Goal: Task Accomplishment & Management: Complete application form

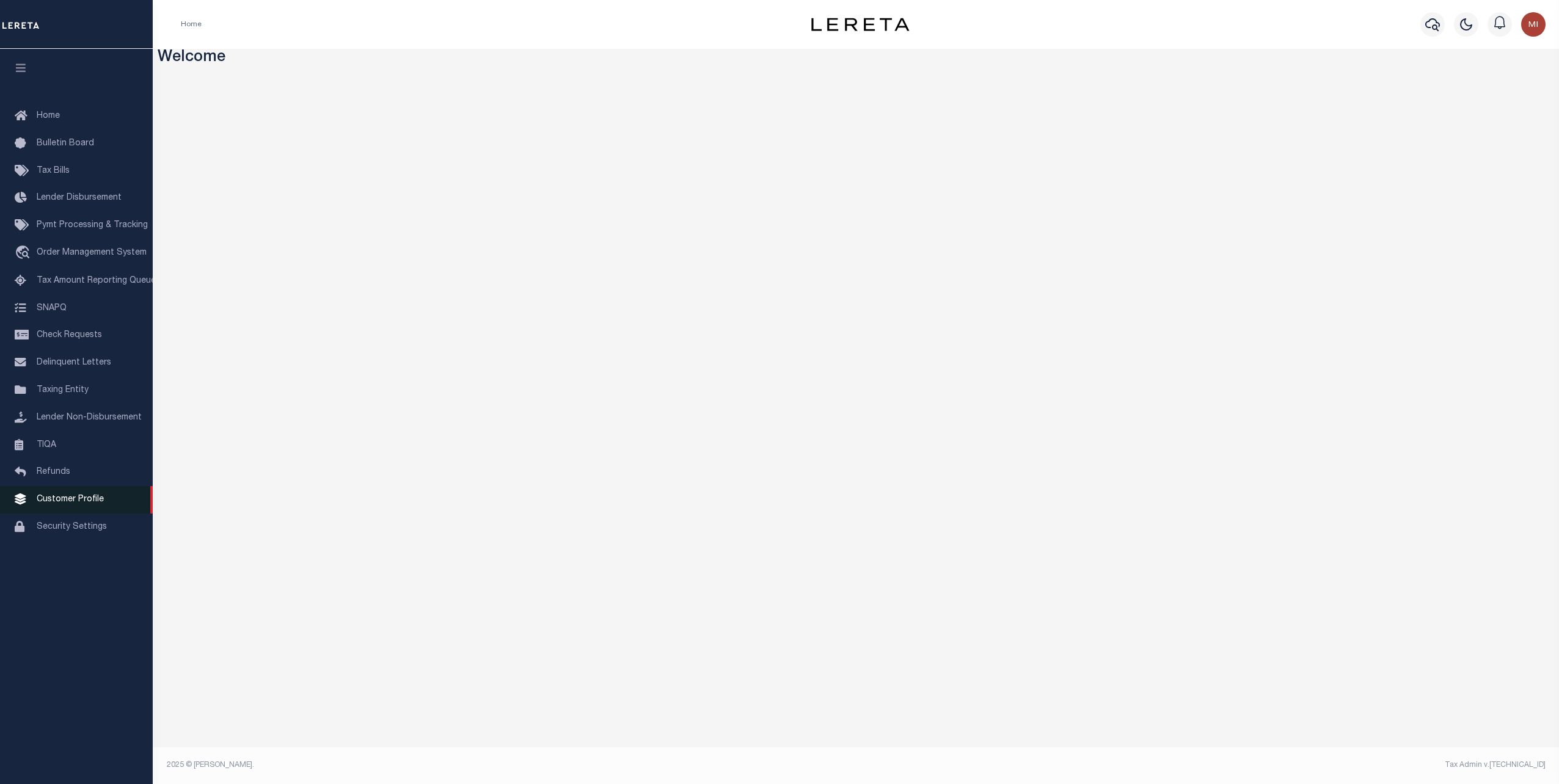
drag, startPoint x: 61, startPoint y: 508, endPoint x: 121, endPoint y: 506, distance: 60.0
click at [61, 504] on span "Customer Profile" at bounding box center [70, 500] width 67 height 9
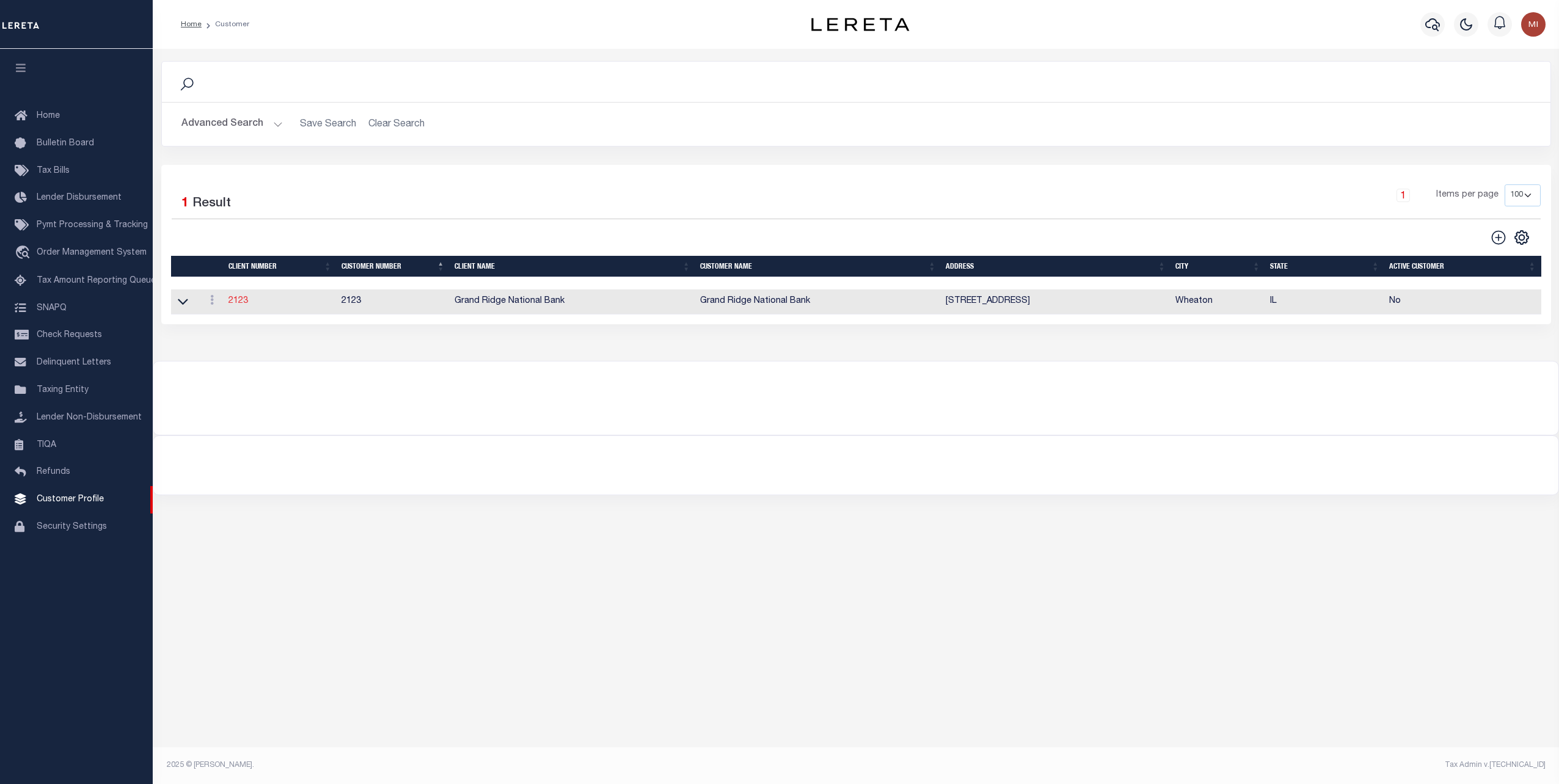
click at [239, 300] on link "2123" at bounding box center [238, 301] width 19 height 9
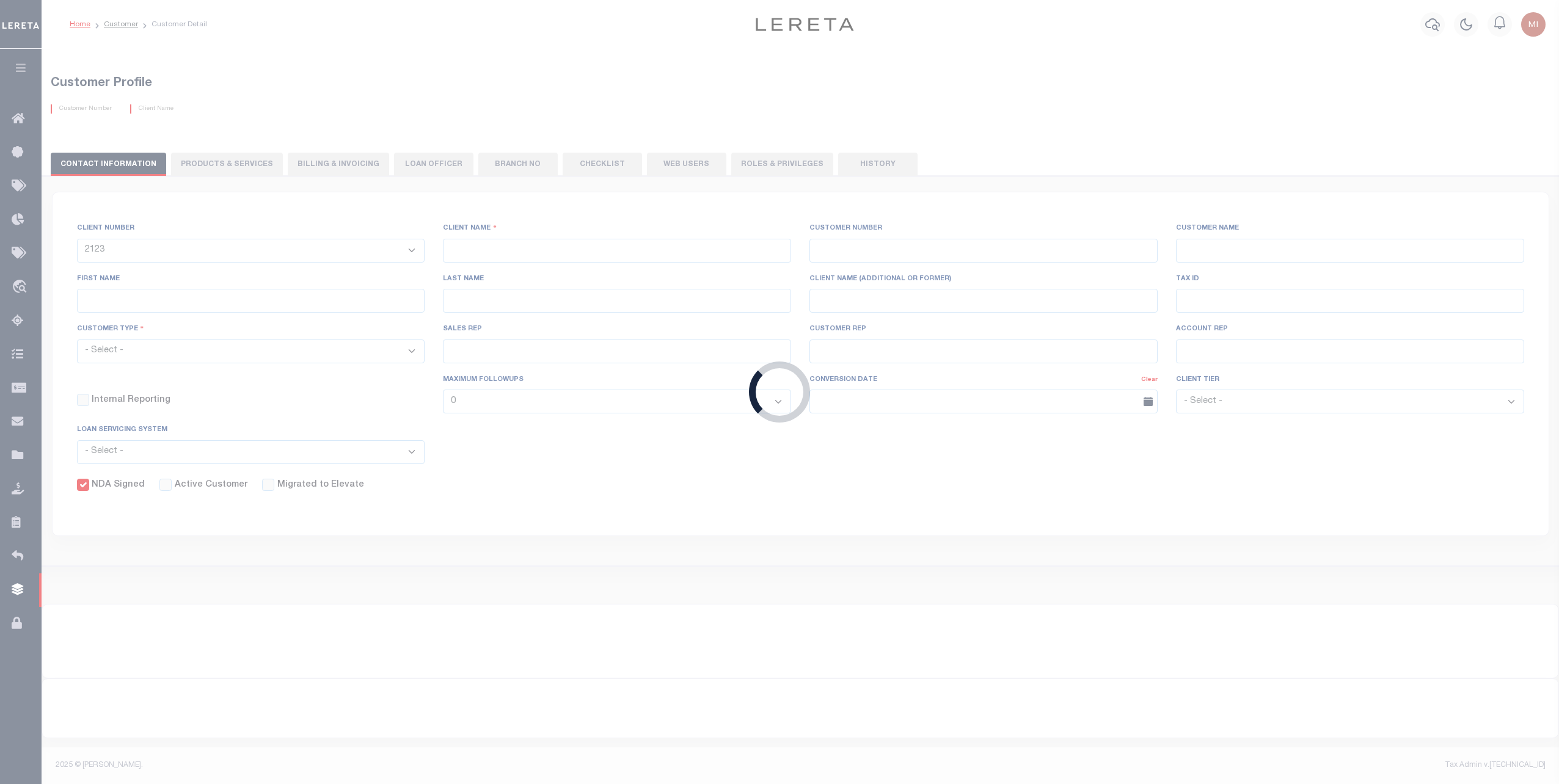
type input "Grand Ridge National Bank"
type input "2123"
type input "Grand Ridge National Bank"
type input "[PERSON_NAME]"
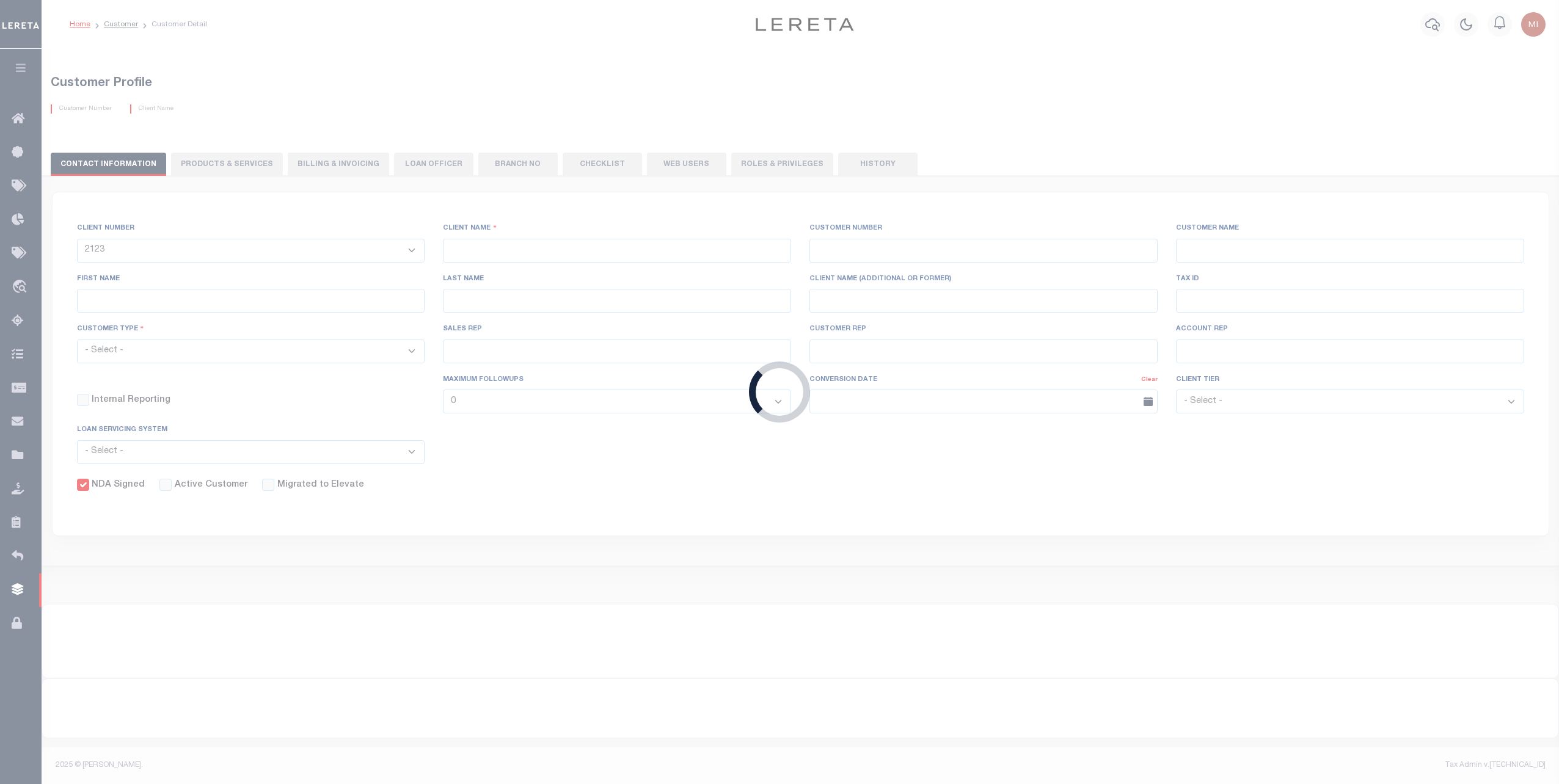
type input "[PERSON_NAME]"
checkbox input "true"
select select
type textarea "Redemptions- $25.00 $5.00 per parcel over 4"
type input "4"
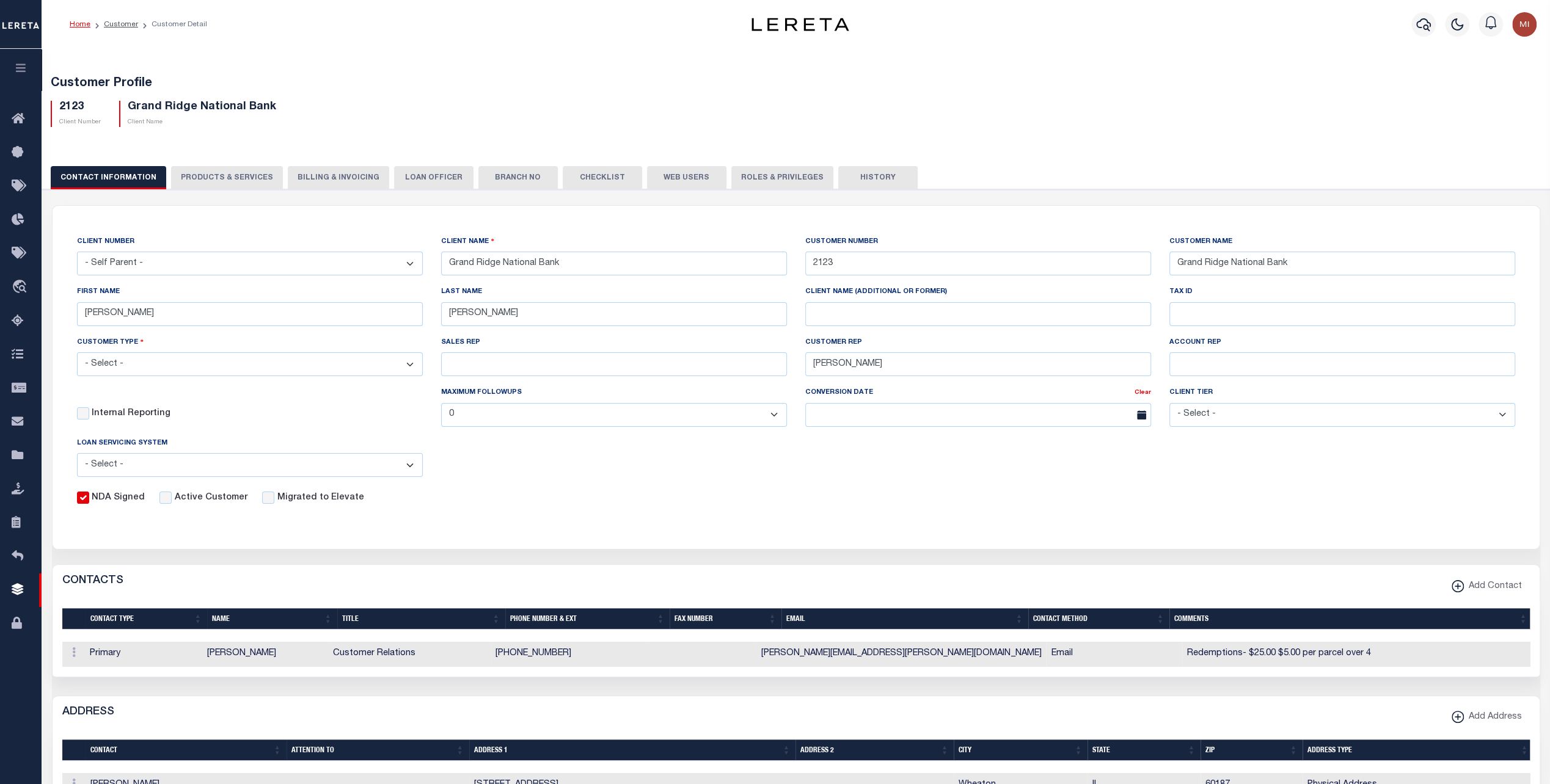
click at [229, 177] on button "PRODUCTS & SERVICES" at bounding box center [227, 178] width 112 height 24
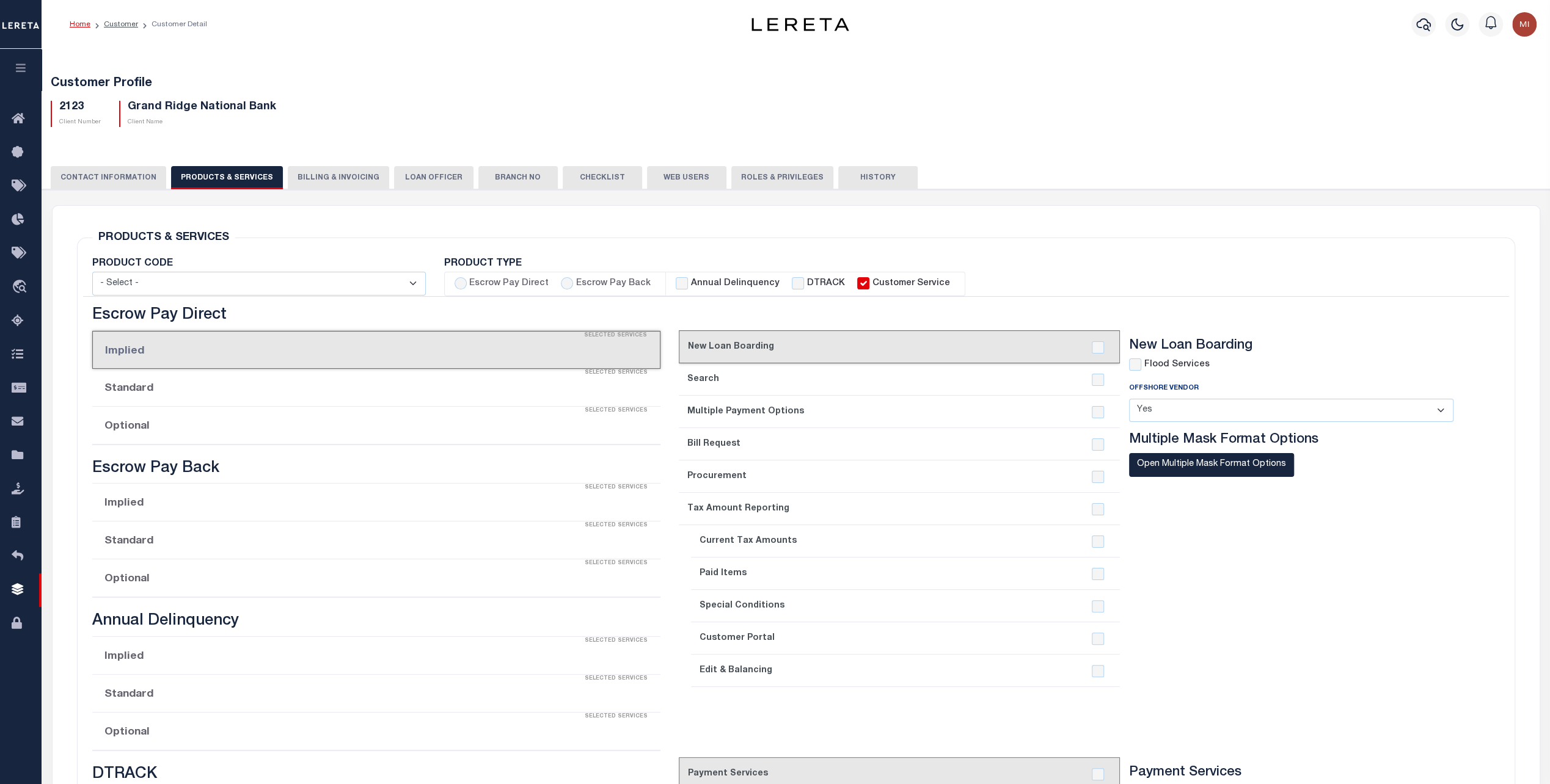
select select "STX"
radio input "true"
checkbox input "true"
type textarea "Redemptions- $25.00 $5.00 per parcel over 4"
checkbox input "true"
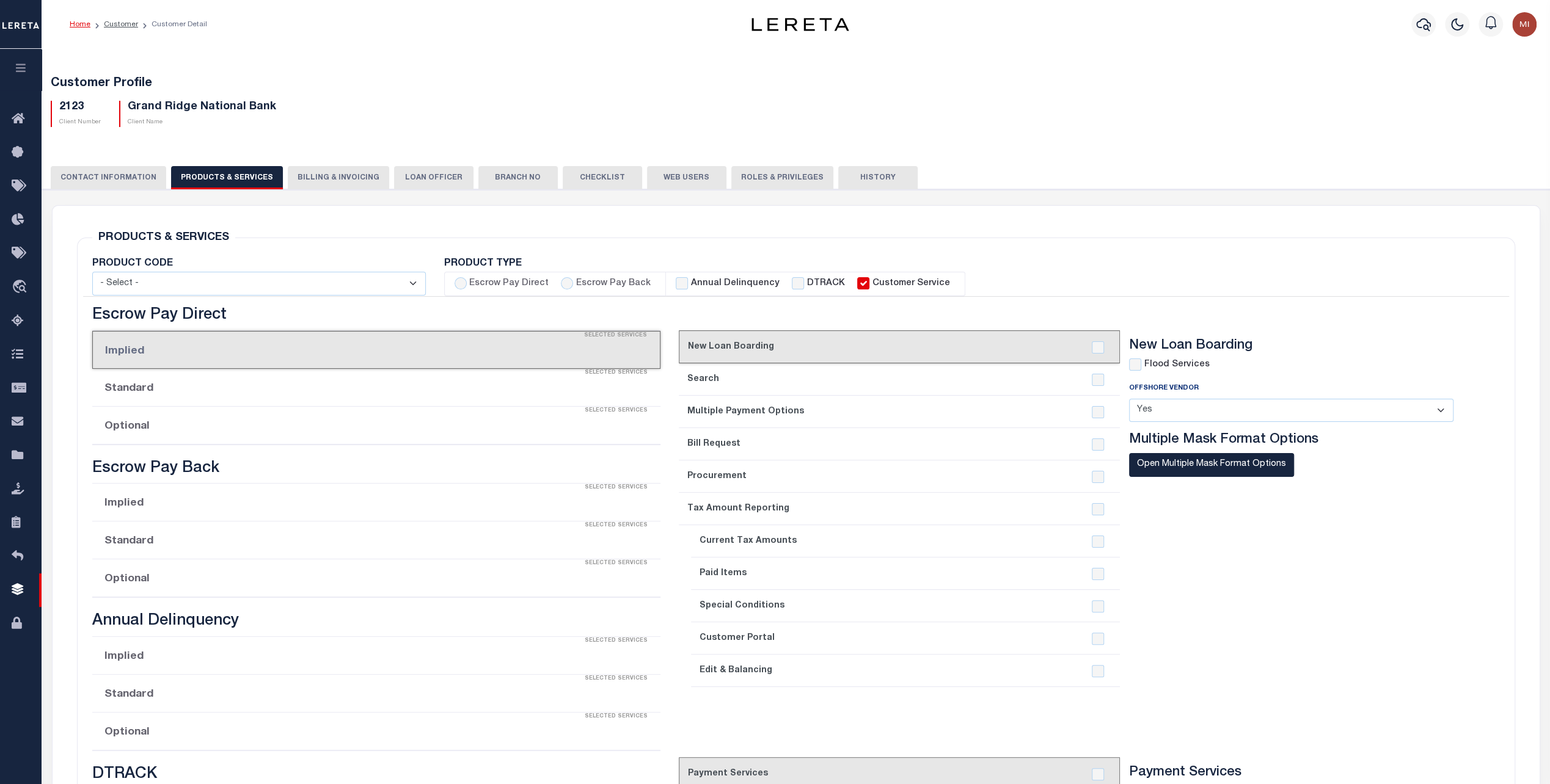
checkbox input "true"
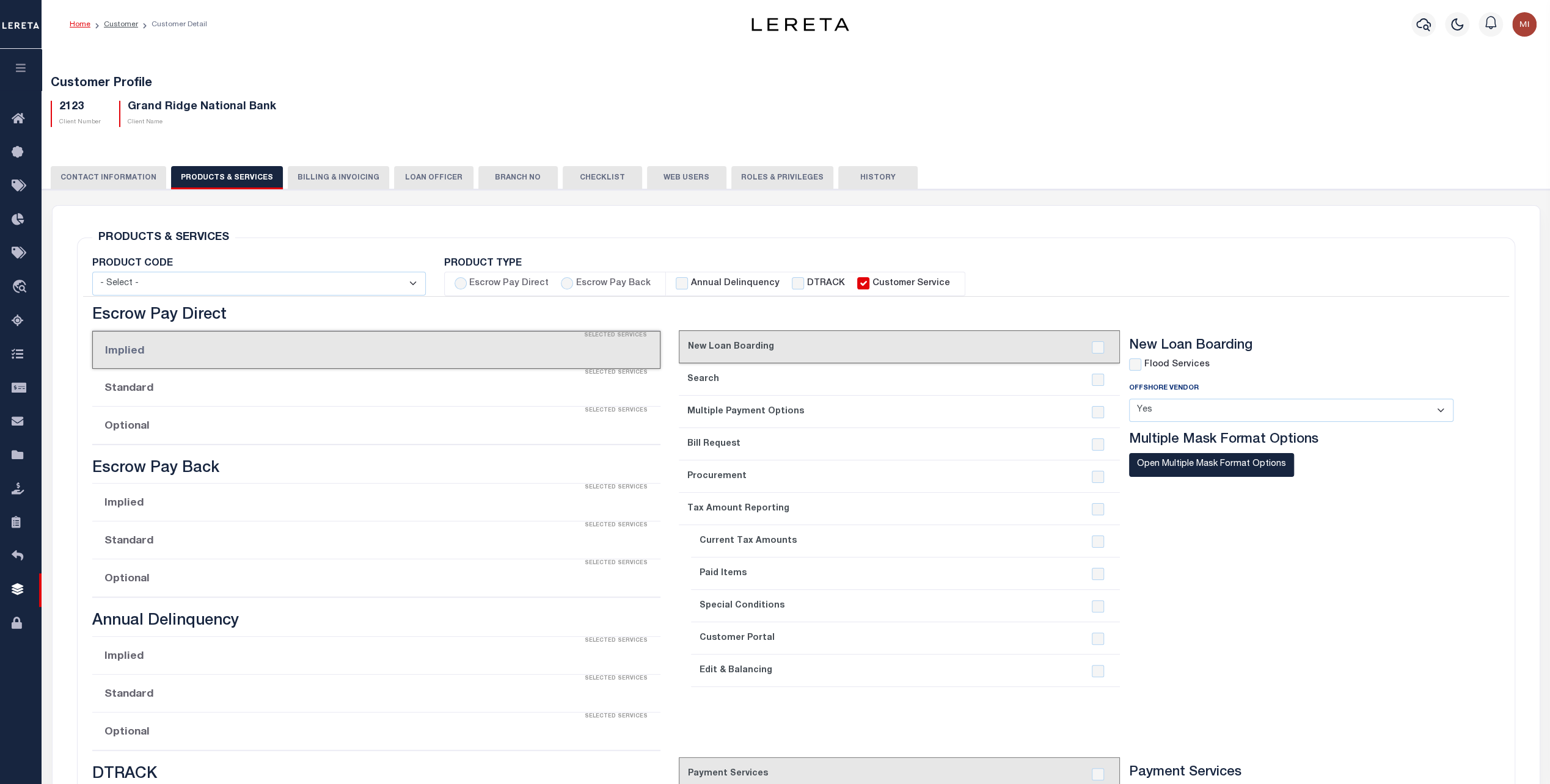
checkbox input "true"
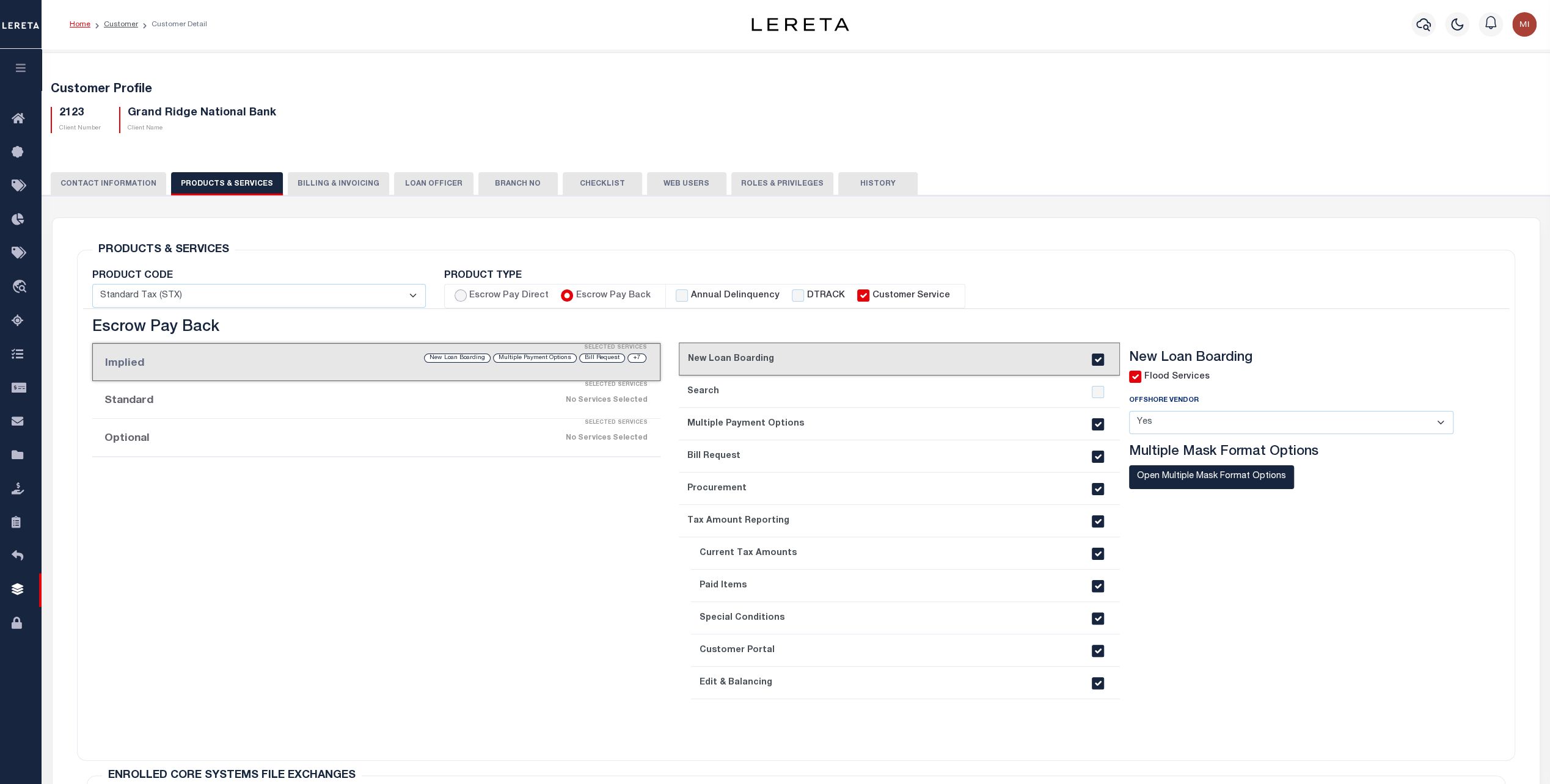
click at [456, 296] on input "Escrow Pay Direct" at bounding box center [460, 295] width 12 height 12
radio input "true"
checkbox input "true"
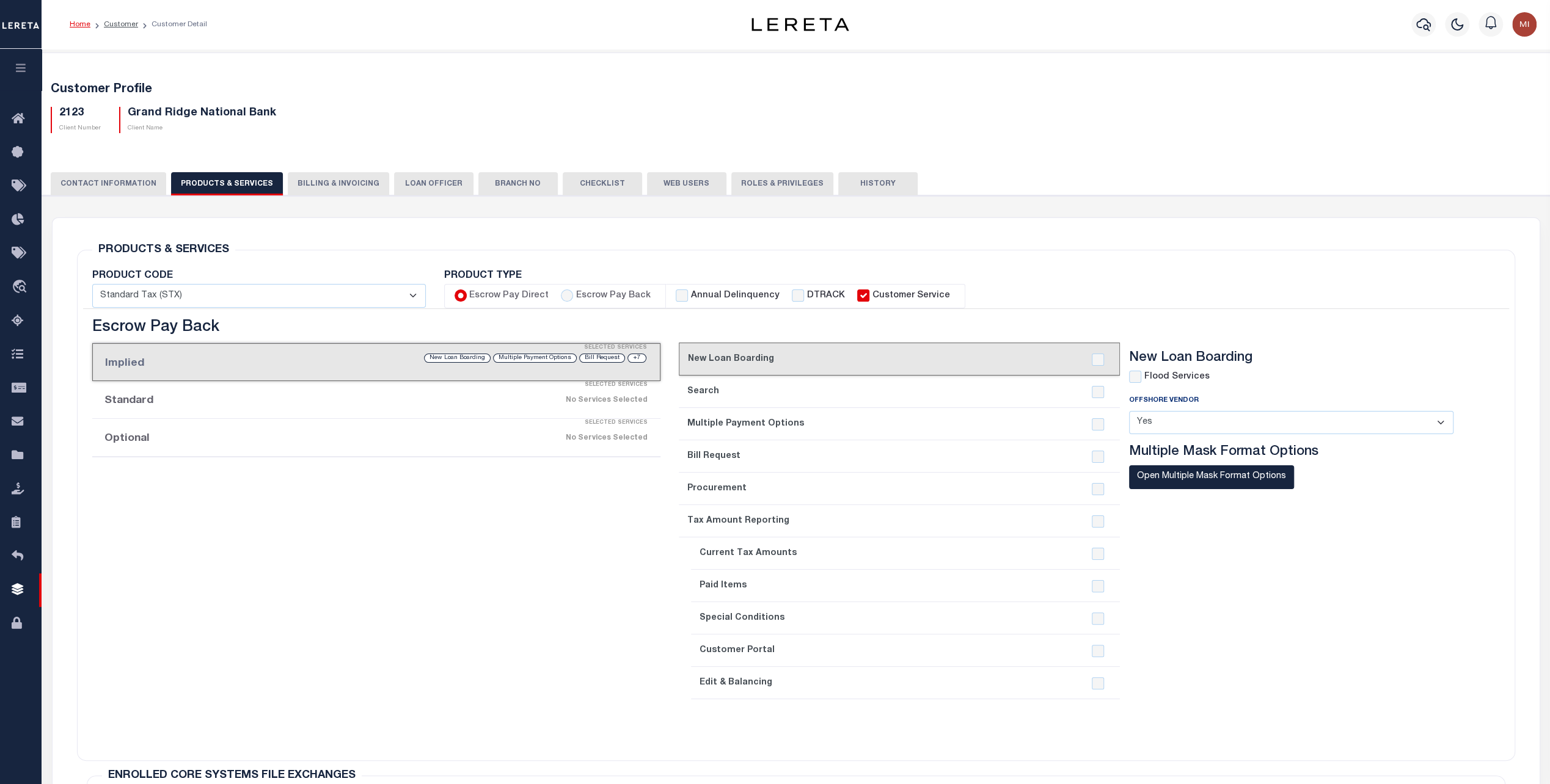
checkbox input "true"
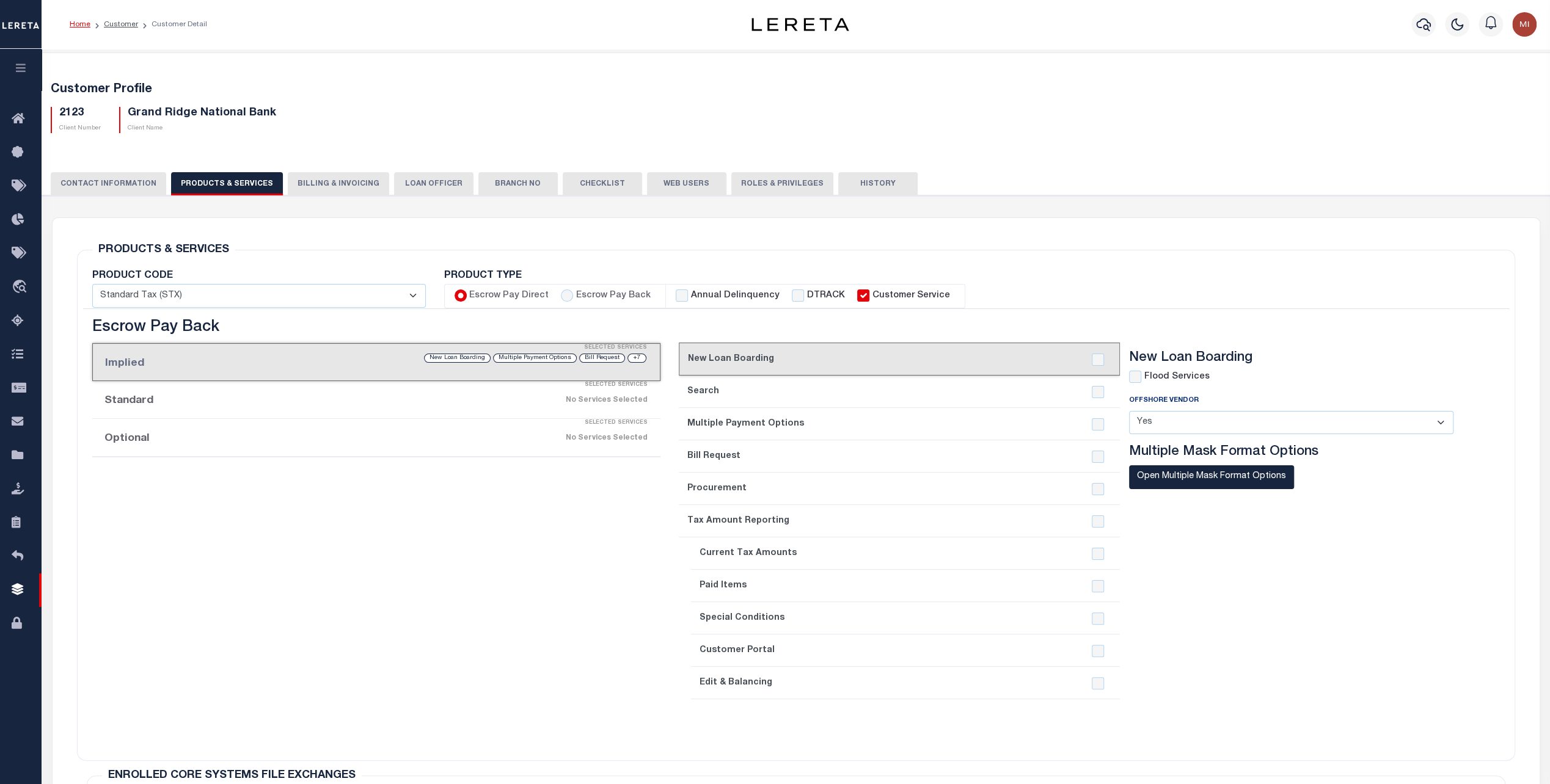
checkbox input "true"
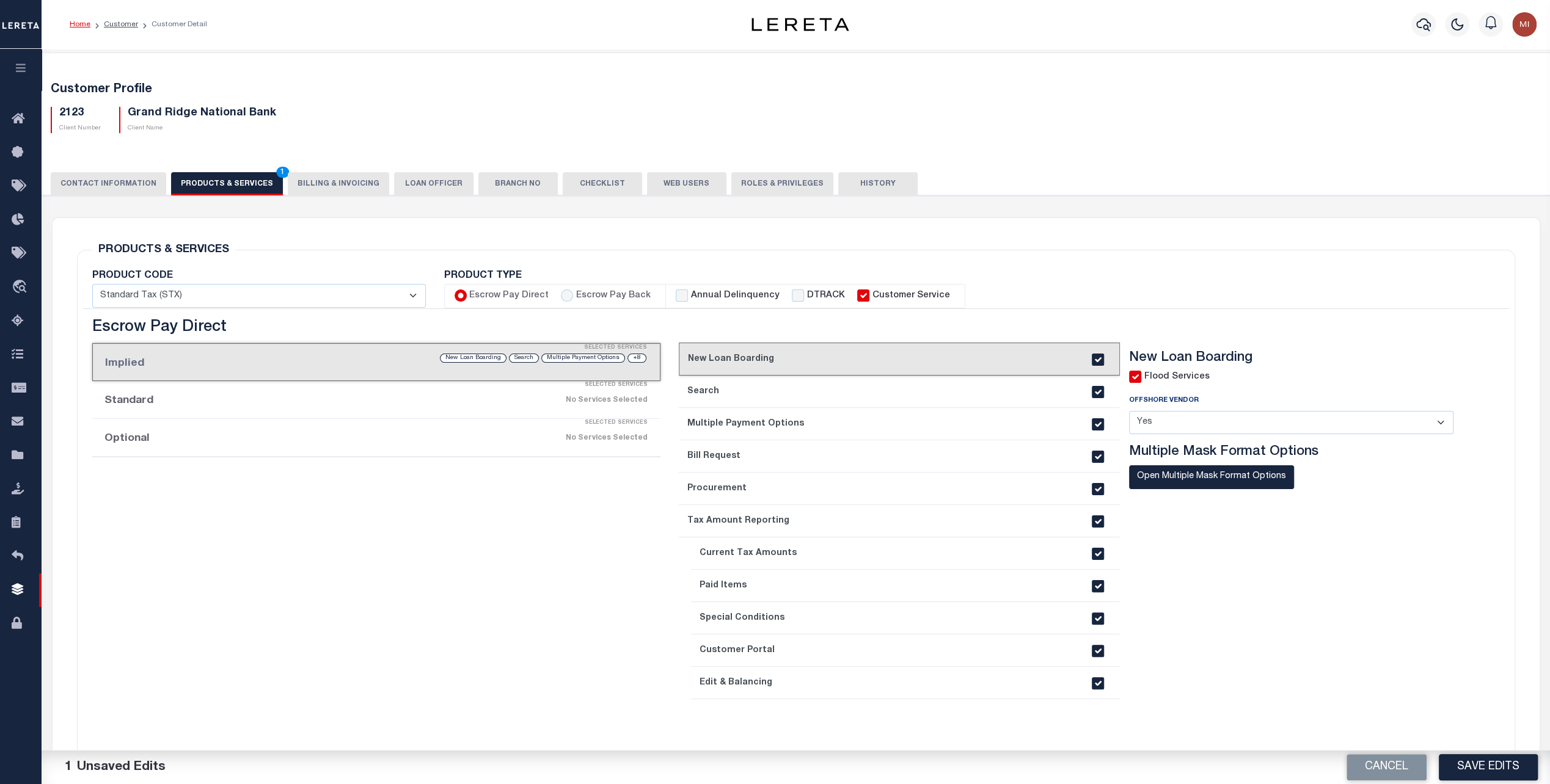
drag, startPoint x: 1494, startPoint y: 767, endPoint x: 1405, endPoint y: 725, distance: 98.4
click at [1494, 767] on button "Save Edits" at bounding box center [1489, 767] width 99 height 26
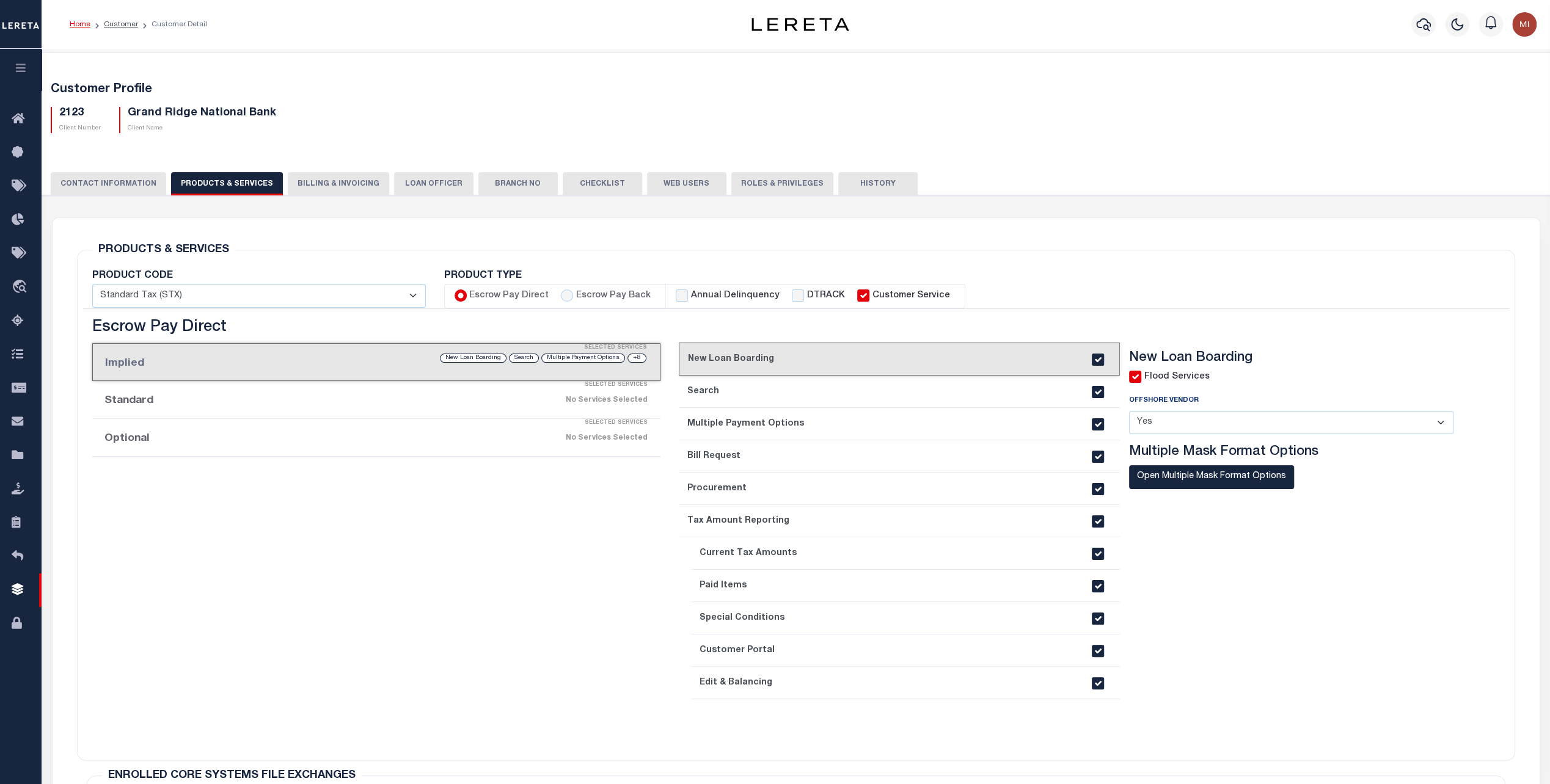
click at [847, 184] on button "History" at bounding box center [878, 184] width 79 height 24
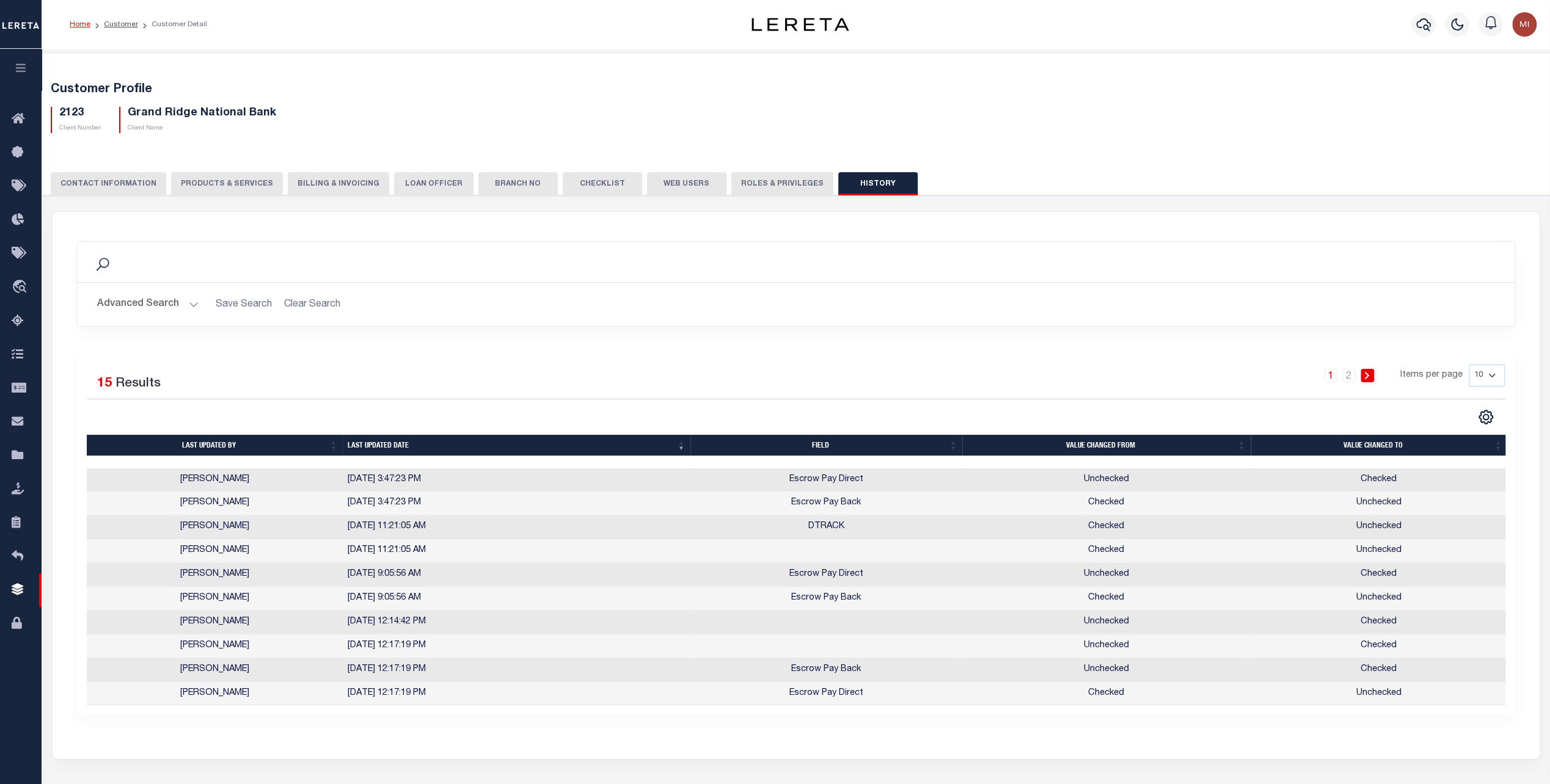
click at [209, 182] on button "PRODUCTS & SERVICES" at bounding box center [227, 184] width 112 height 24
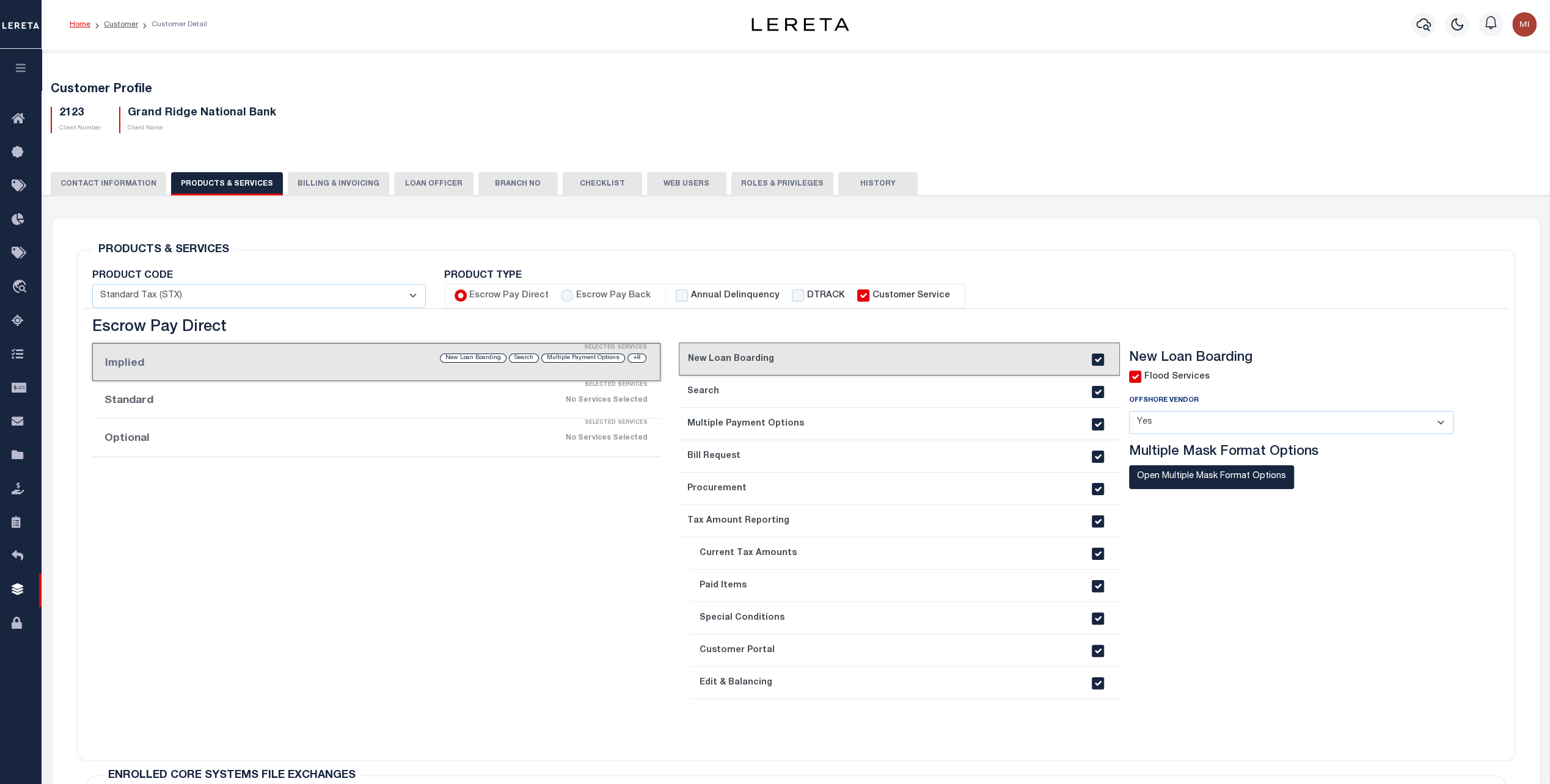
select select "STX"
type textarea "Redemptions- $25.00 $5.00 per parcel over 4"
click at [212, 436] on li "Optional Selected Services No Services Selected" at bounding box center [376, 438] width 569 height 38
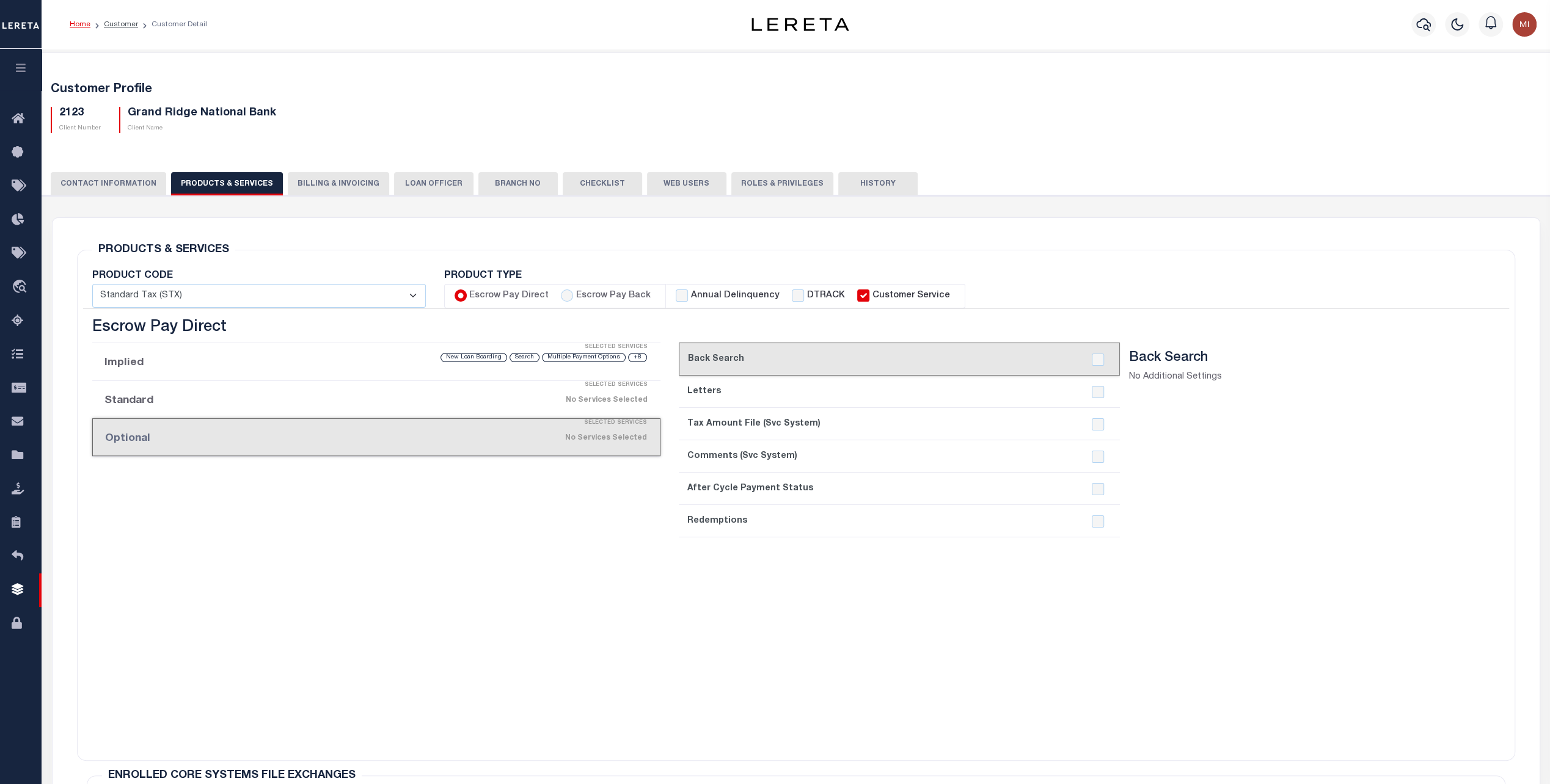
click at [576, 294] on label "Escrow Pay Back" at bounding box center [614, 296] width 74 height 14
click at [573, 294] on input "Escrow Pay Back" at bounding box center [566, 295] width 12 height 12
radio input "true"
checkbox input "true"
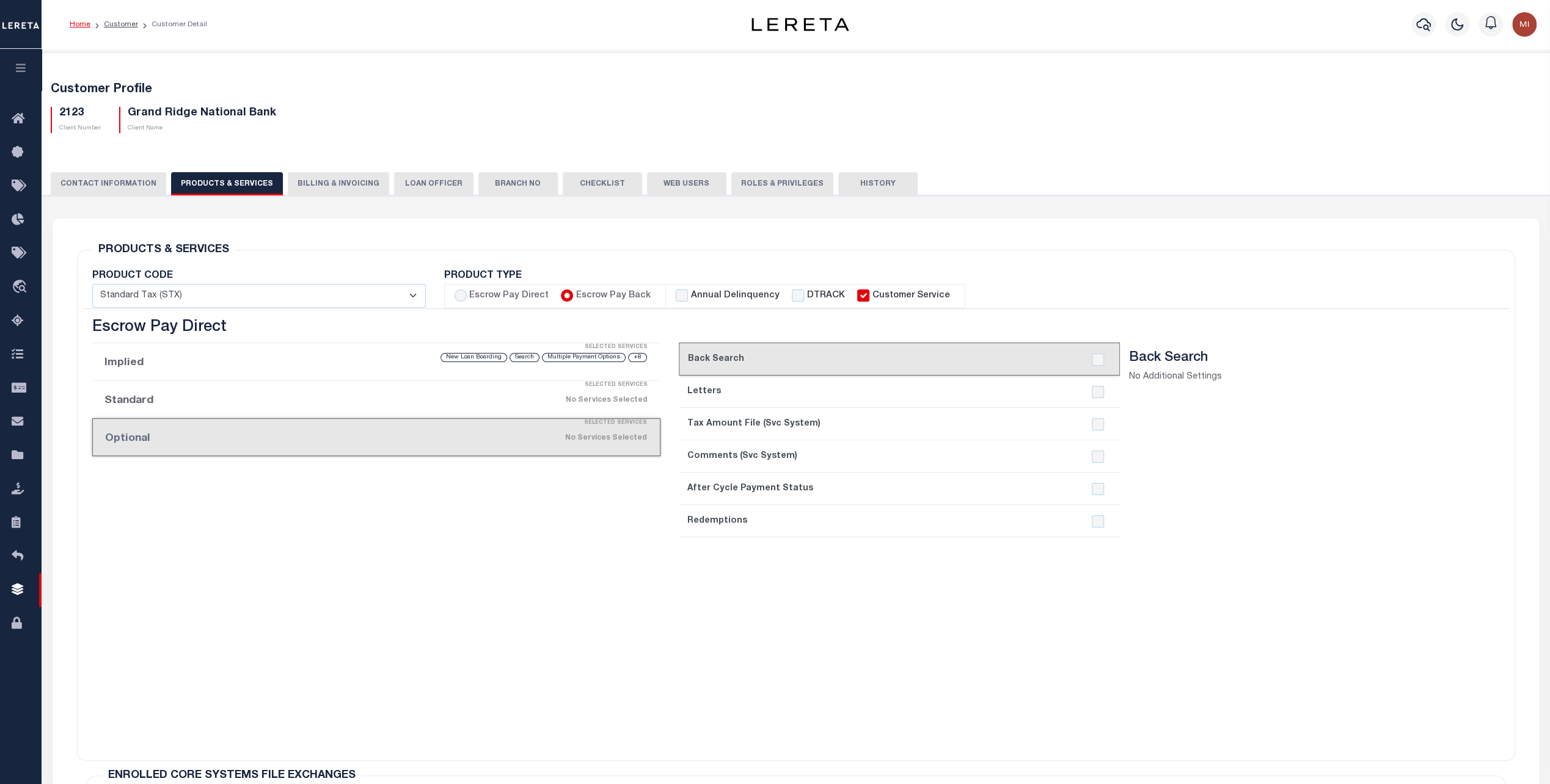
checkbox input "true"
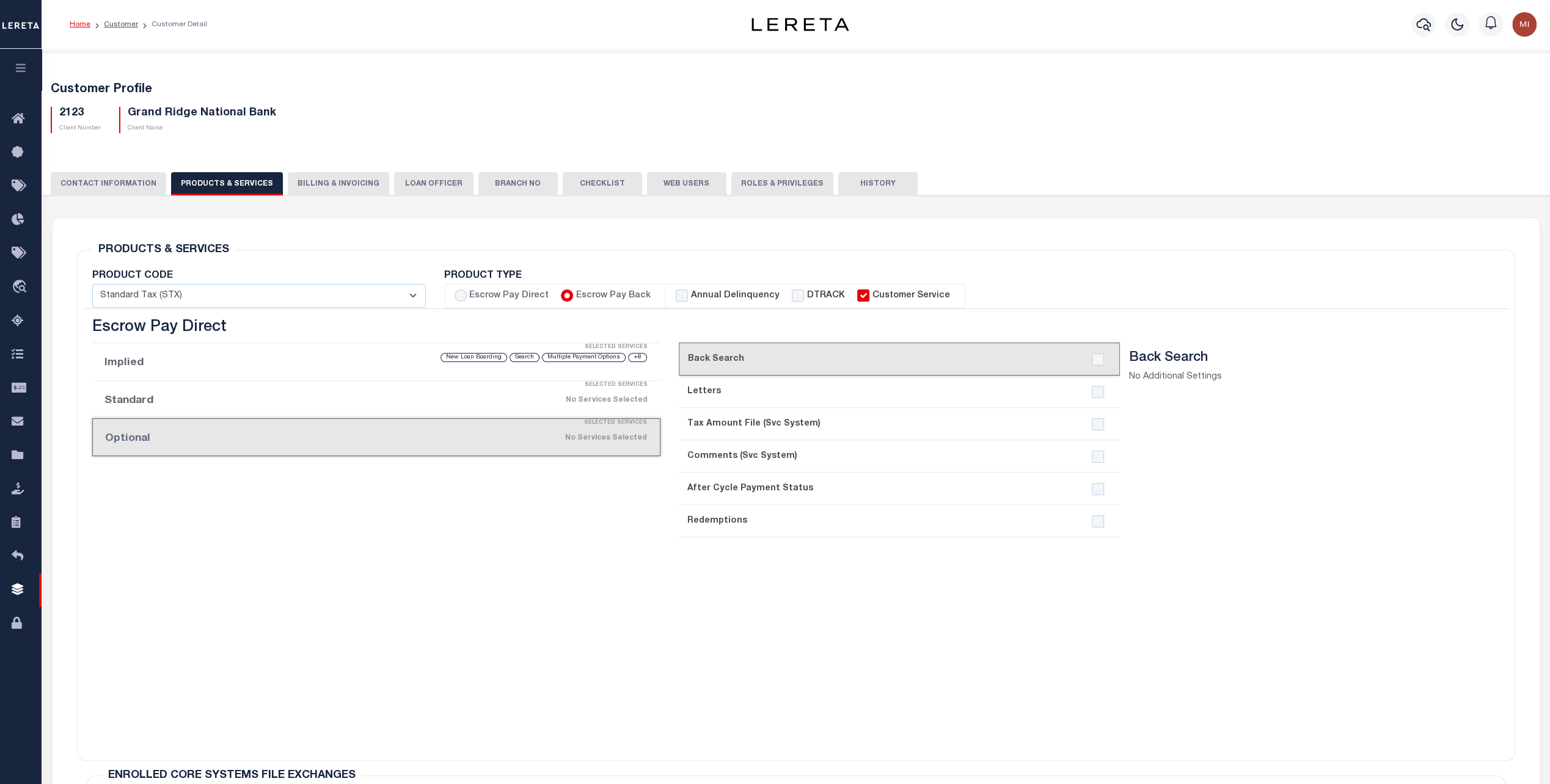
checkbox input "true"
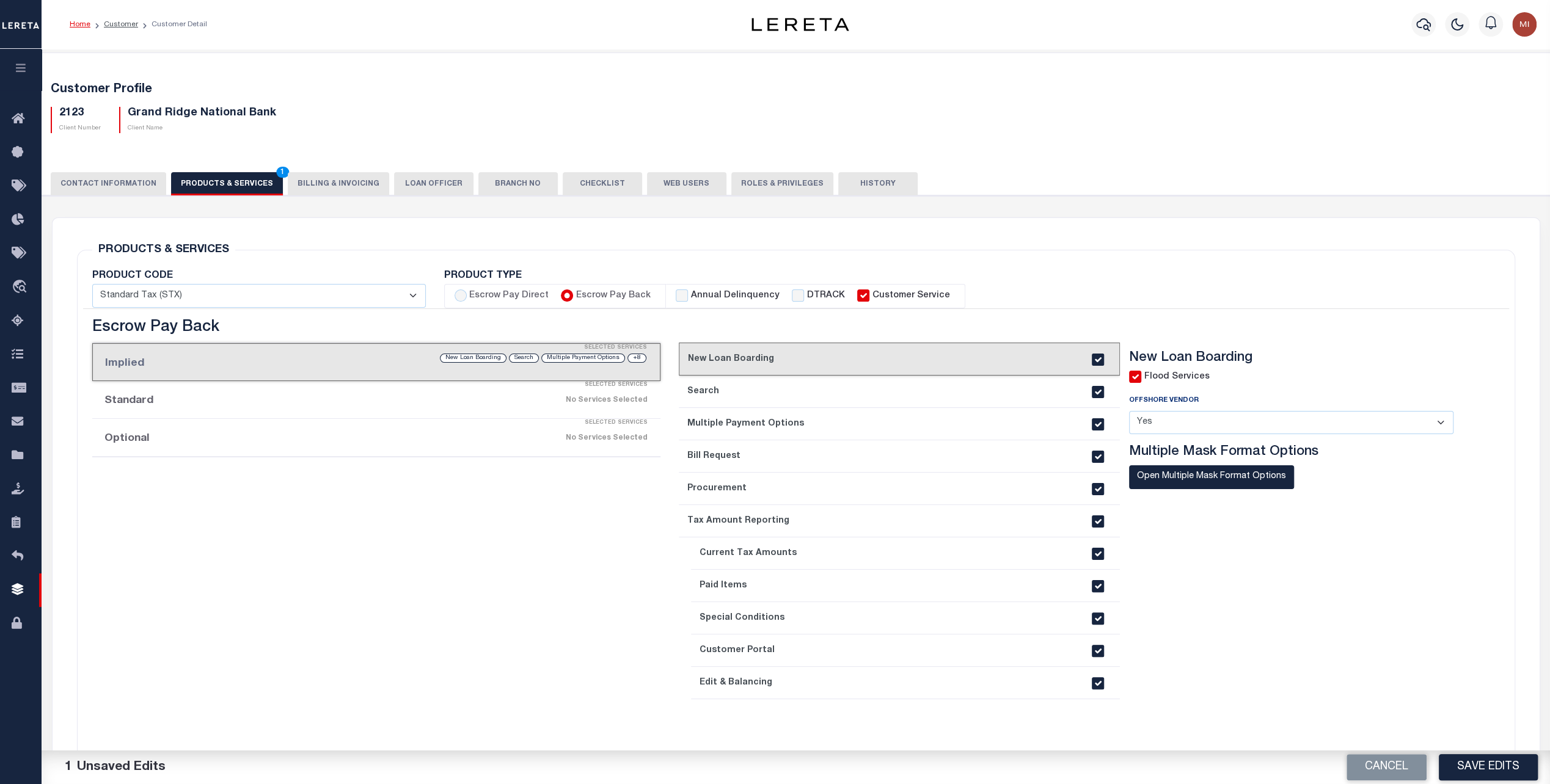
click at [286, 442] on div "No Services Selected" at bounding box center [444, 438] width 408 height 21
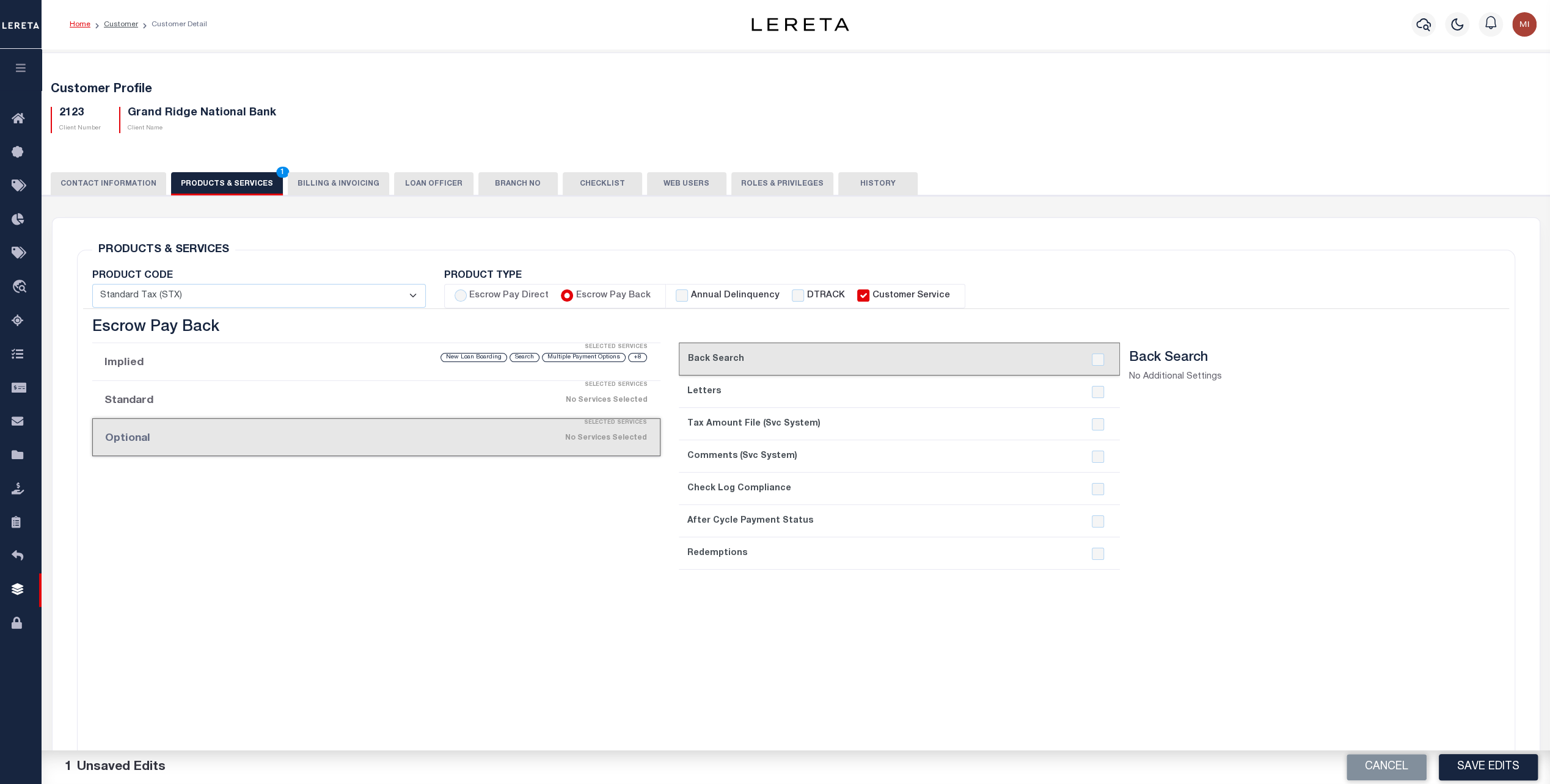
click at [1106, 424] on div at bounding box center [1098, 424] width 24 height 12
click at [1101, 421] on input "checkbox" at bounding box center [1098, 424] width 12 height 12
checkbox input "true"
click at [1100, 362] on input "checkbox" at bounding box center [1098, 359] width 12 height 12
checkbox input "true"
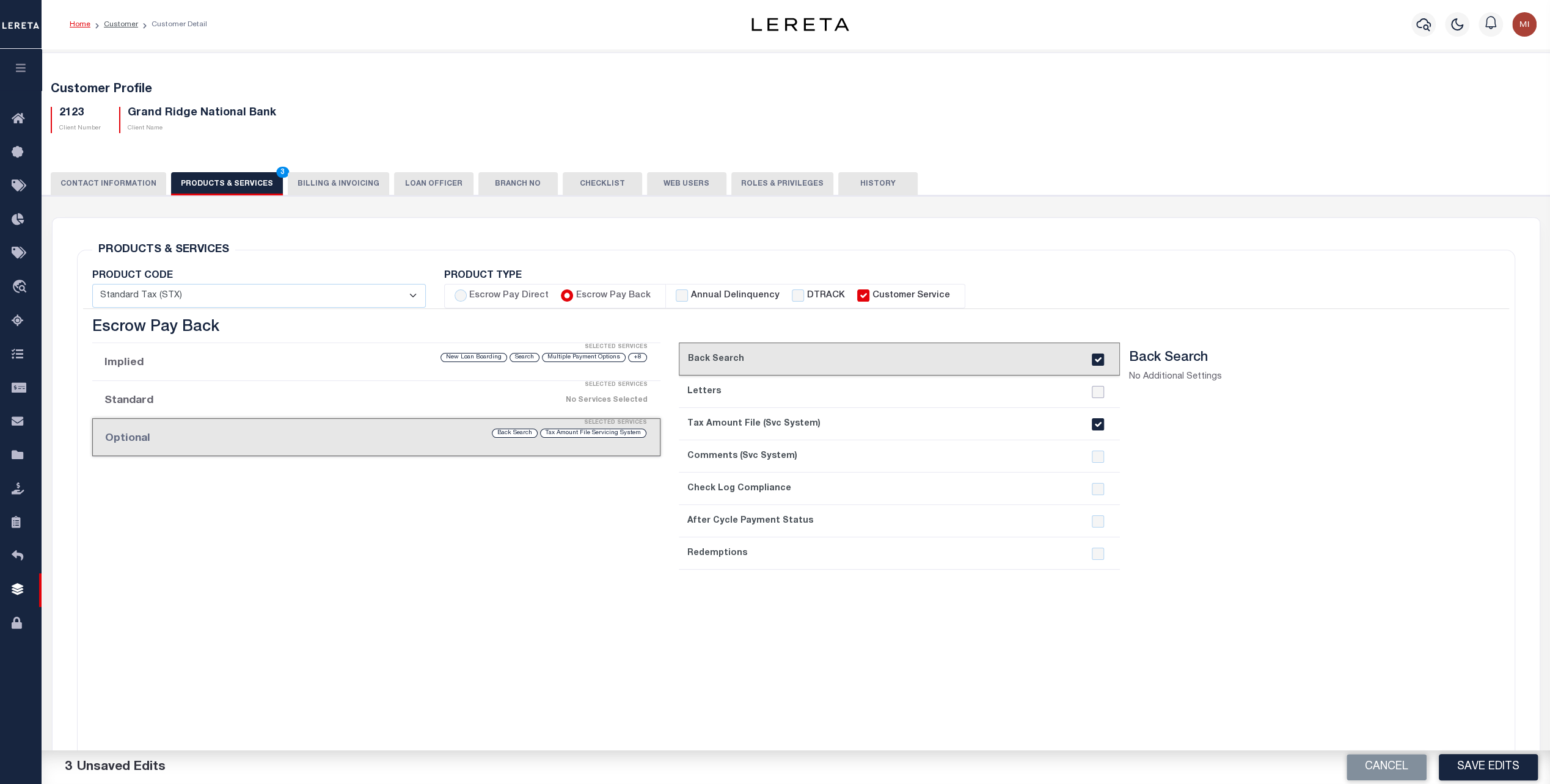
click at [1097, 391] on input "checkbox" at bounding box center [1098, 392] width 12 height 12
checkbox input "true"
click at [1487, 769] on button "Save Edits" at bounding box center [1489, 767] width 99 height 26
click at [1103, 644] on div "current step: 1. Back Search 2. Letters 3. Tax Amount File (Svc System) 4. Comm…" at bounding box center [899, 544] width 441 height 403
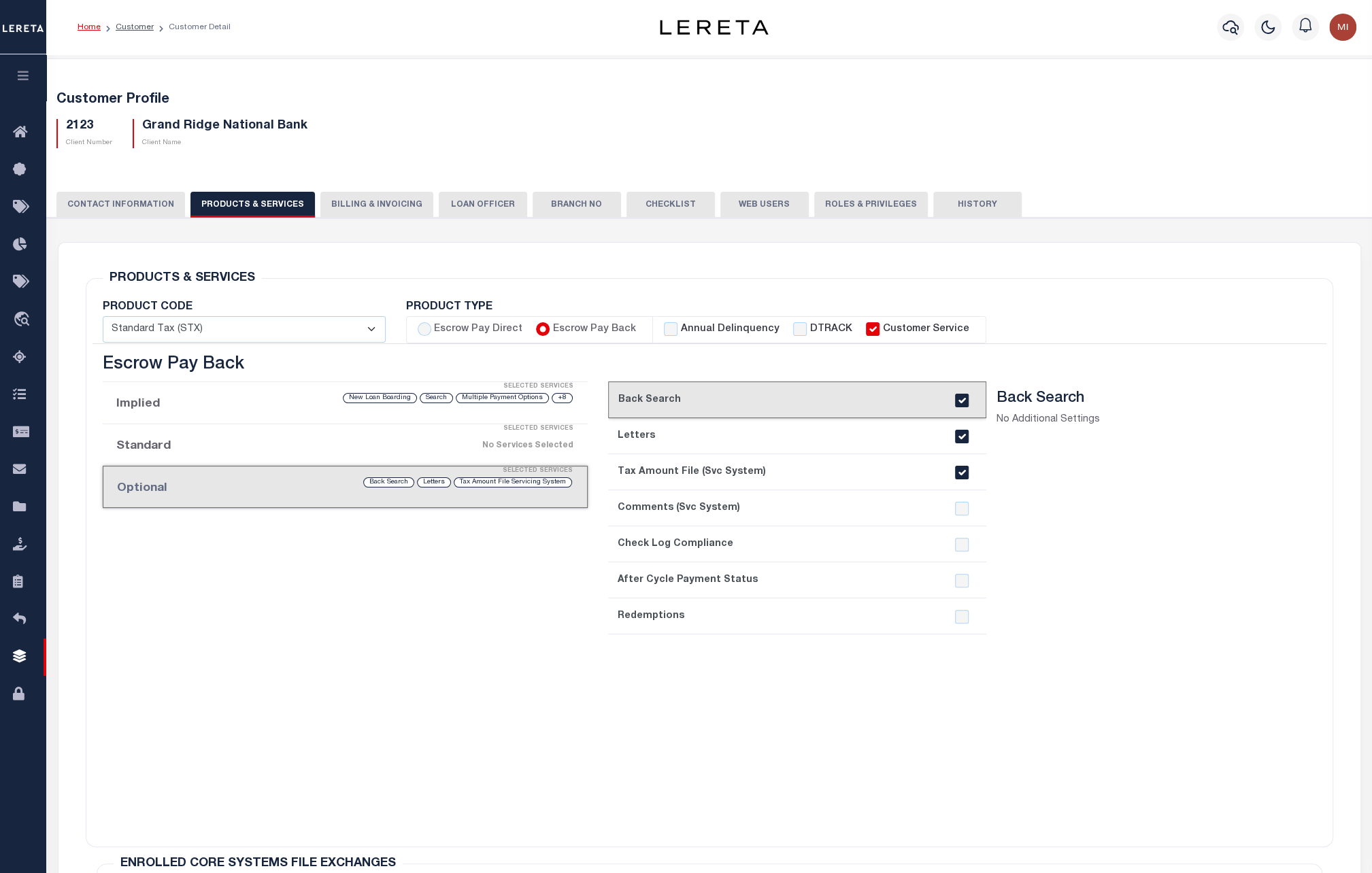
click at [947, 207] on button "History" at bounding box center [978, 204] width 88 height 26
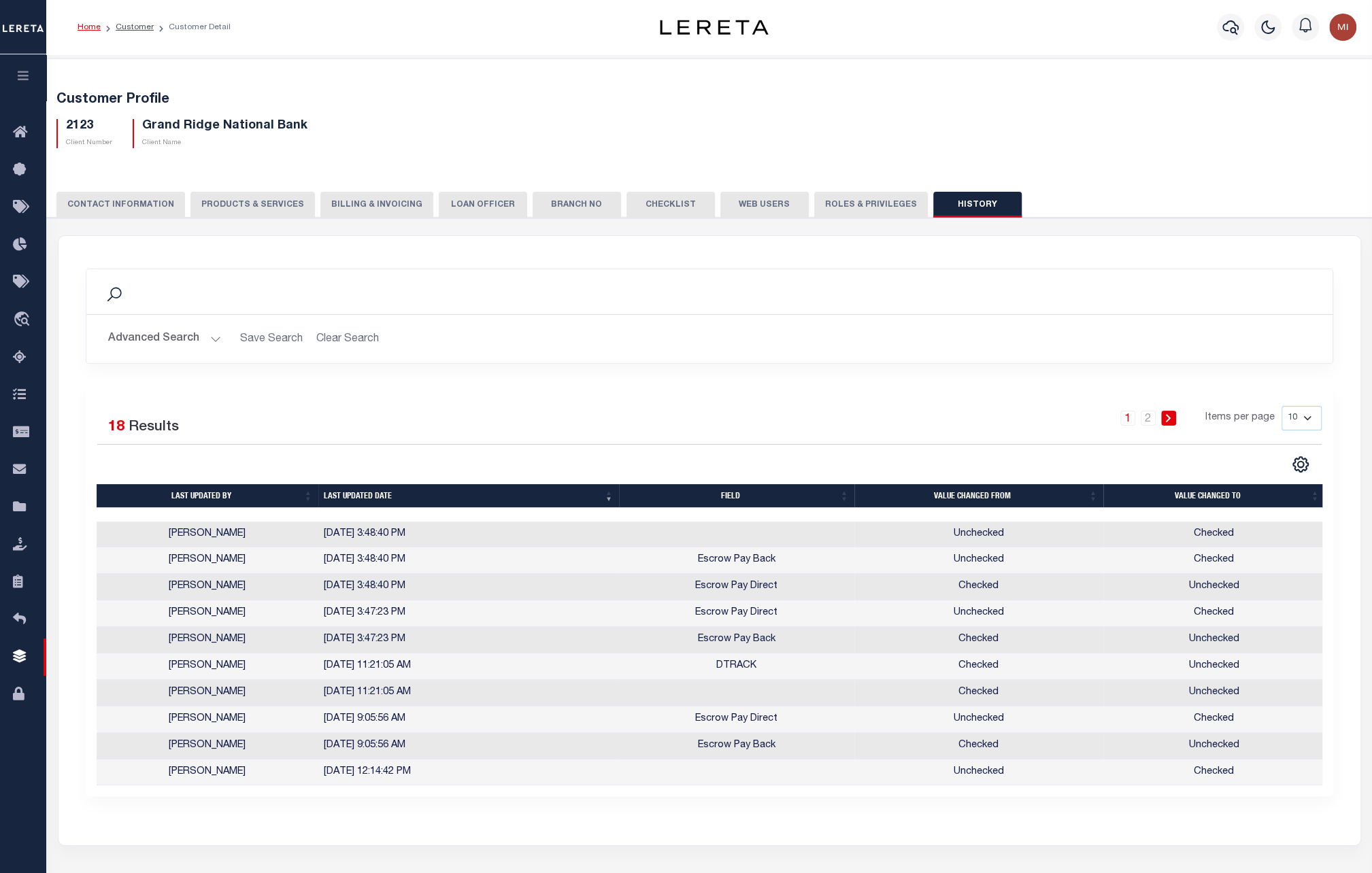
click at [238, 204] on button "PRODUCTS & SERVICES" at bounding box center [253, 204] width 125 height 26
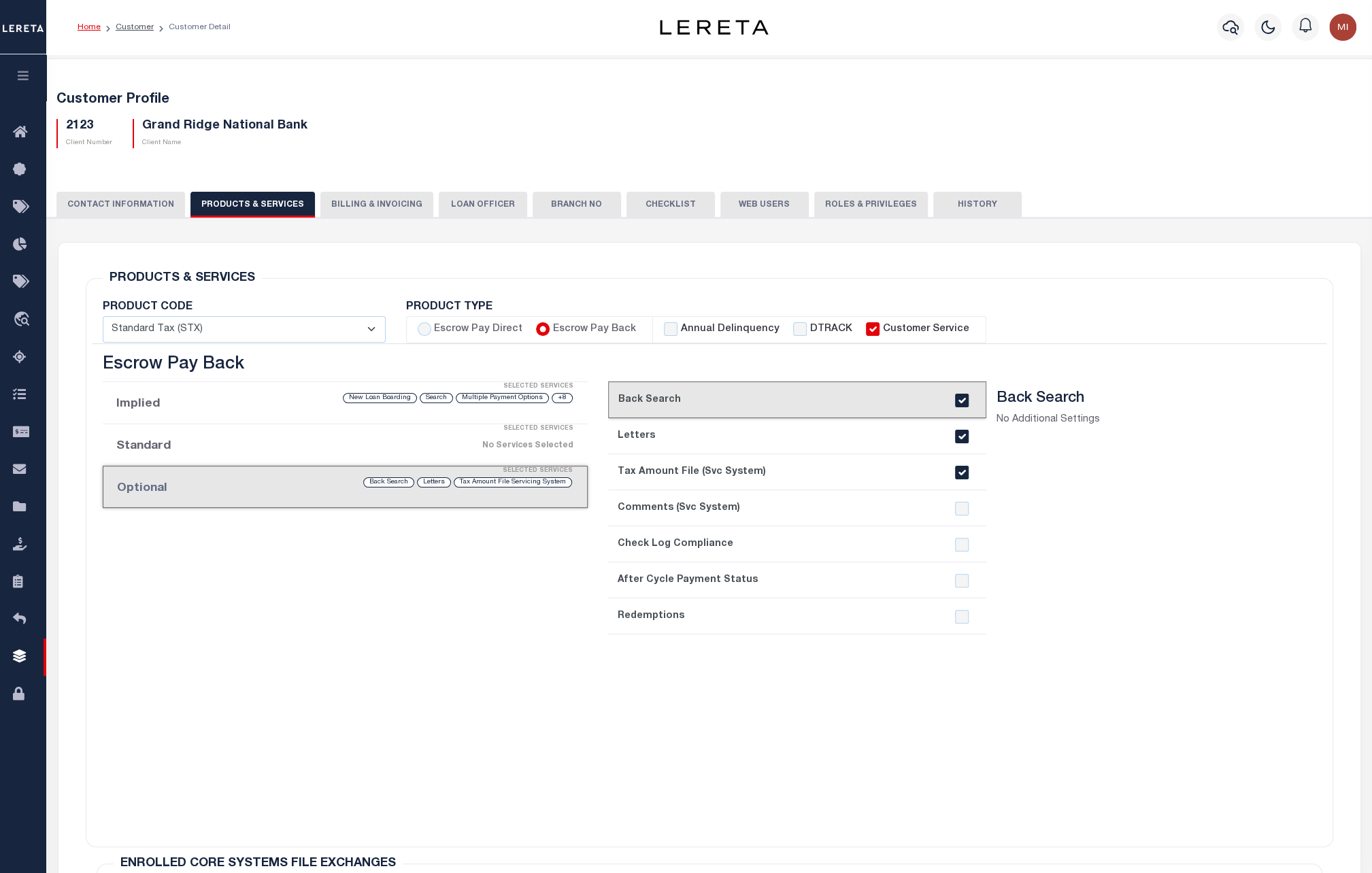
select select "STX"
type textarea "Redemptions- $25.00 $5.00 per parcel over 4"
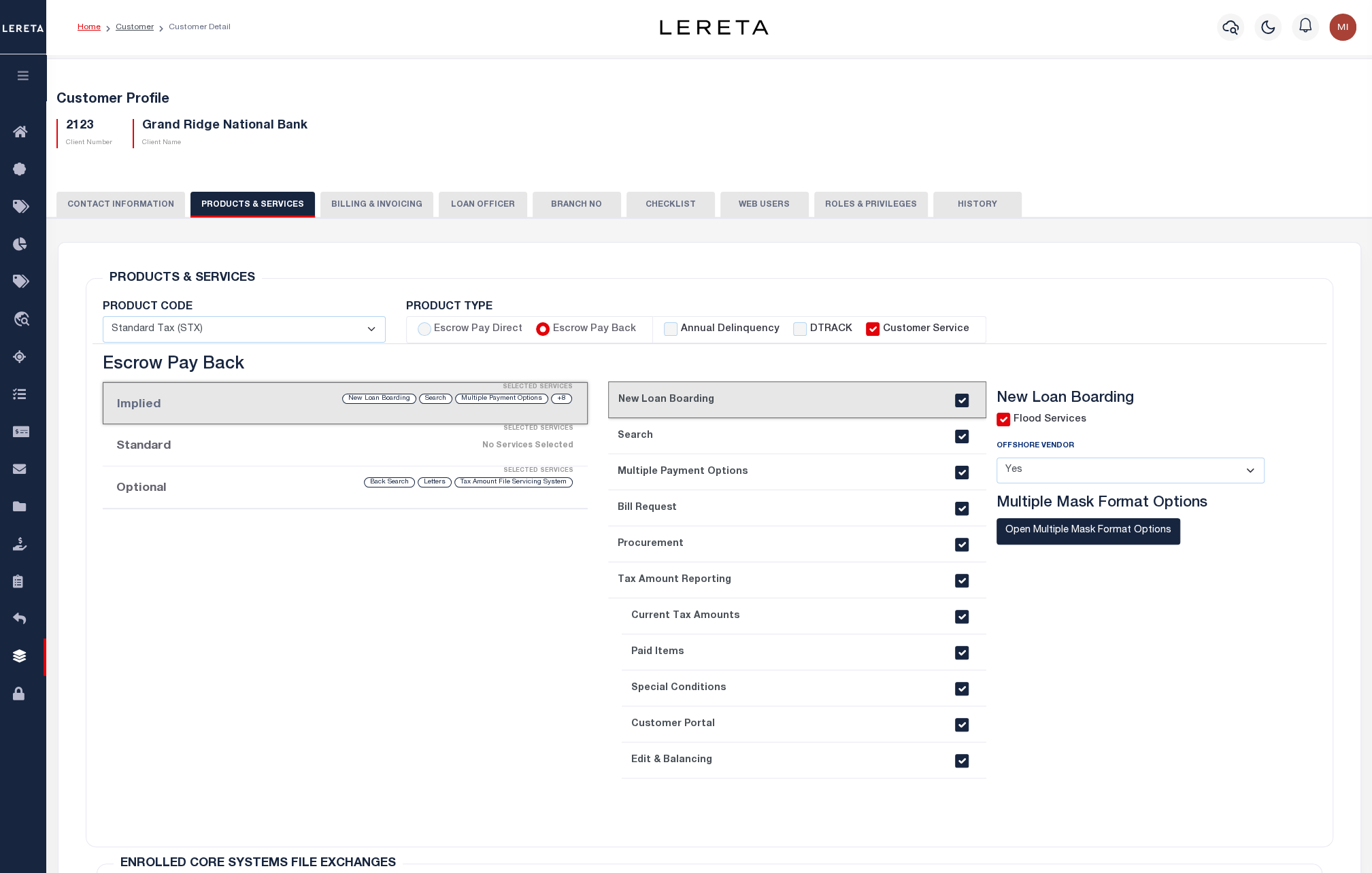
click at [286, 499] on li "Optional Selected Services Tax Amount File Servicing System Letters Back Search" at bounding box center [345, 487] width 485 height 42
